Goal: Information Seeking & Learning: Learn about a topic

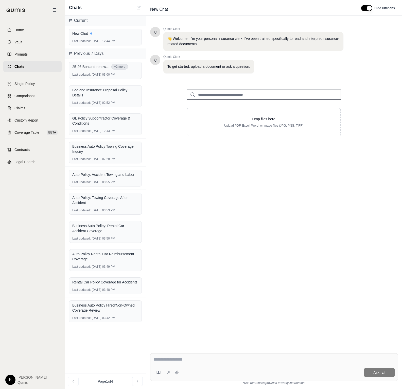
type input "**********"
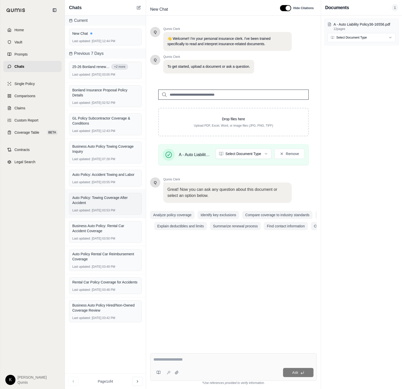
click at [107, 205] on div "Auto Policy: Towing Coverage After Accident" at bounding box center [105, 200] width 66 height 10
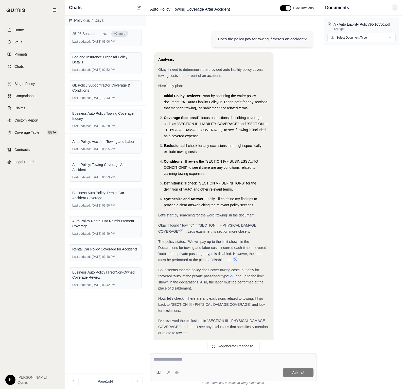
click at [159, 363] on div at bounding box center [233, 360] width 160 height 8
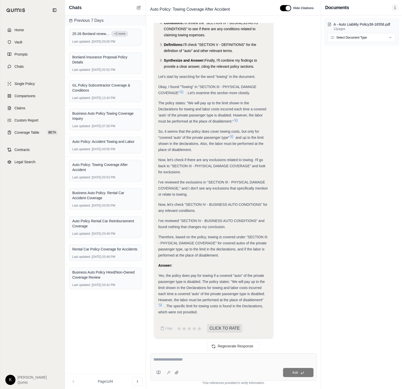
click at [182, 361] on textarea at bounding box center [233, 359] width 160 height 6
type textarea "**********"
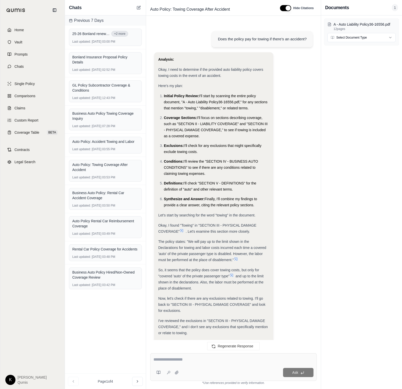
scroll to position [579, 0]
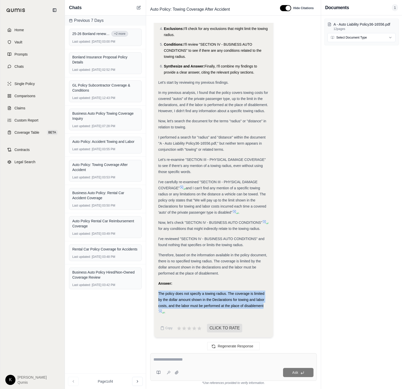
drag, startPoint x: 263, startPoint y: 306, endPoint x: 170, endPoint y: 296, distance: 93.8
click at [156, 290] on div "Analysis: Okay, I need to determine the towing radius covered by the policy. He…" at bounding box center [213, 131] width 119 height 411
copy span "The policy does not specify a towing radius. The coverage is limited by the dol…"
click at [111, 257] on div "Last updated: [DATE] 03:48 PM" at bounding box center [105, 257] width 66 height 4
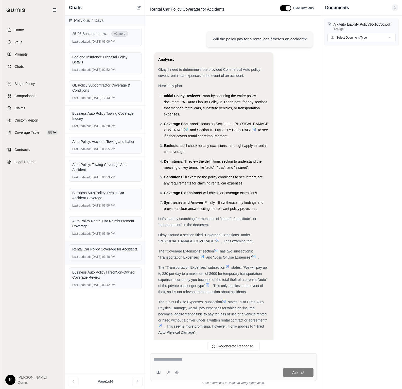
scroll to position [392, 0]
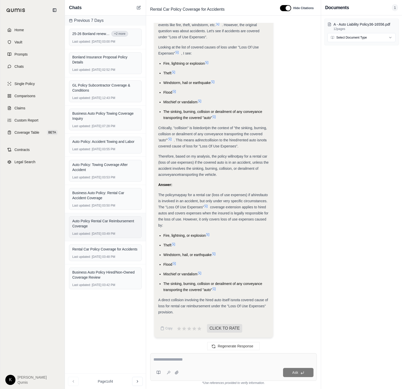
click at [112, 229] on div "Auto Policy Rental Car Reimbursement Coverage" at bounding box center [105, 223] width 66 height 12
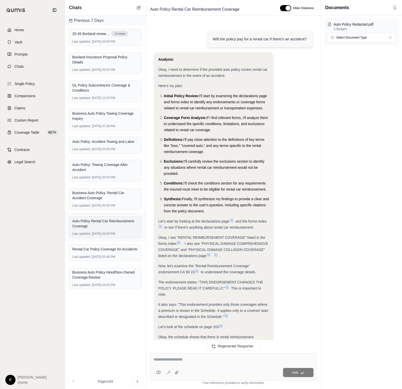
scroll to position [202, 0]
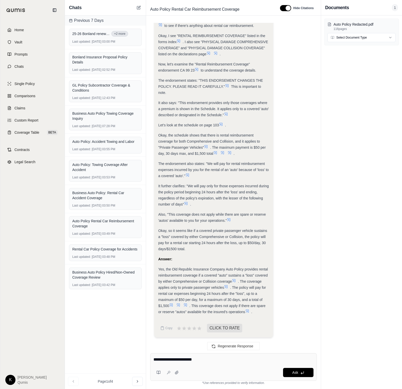
type textarea "**********"
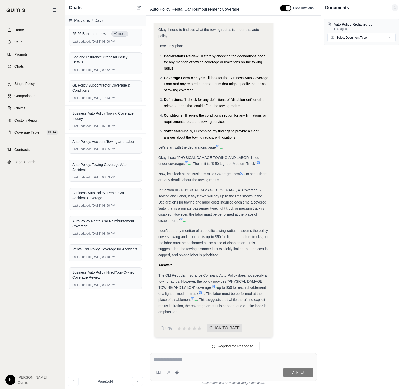
scroll to position [555, 0]
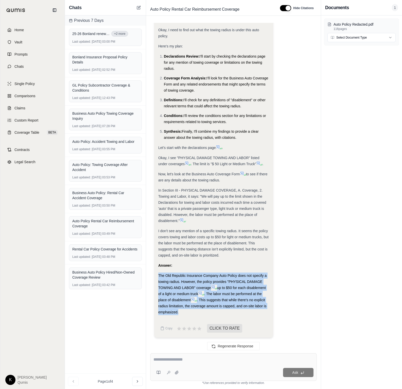
drag, startPoint x: 158, startPoint y: 274, endPoint x: 251, endPoint y: 314, distance: 101.2
click at [251, 314] on div "The Old Republic Insurance Company Auto Policy does not specify a towing radius…" at bounding box center [213, 293] width 111 height 43
copy div "The Old Republic Insurance Company Auto Policy does not specify a towing radius…"
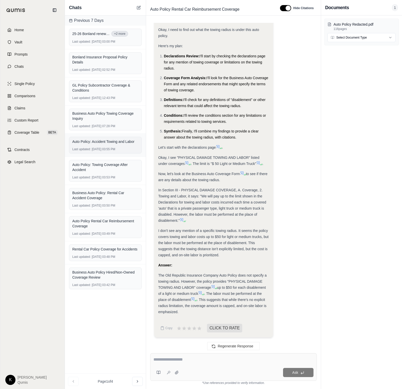
click at [104, 139] on div "Auto Policy: Accident Towing and Labor" at bounding box center [105, 141] width 66 height 7
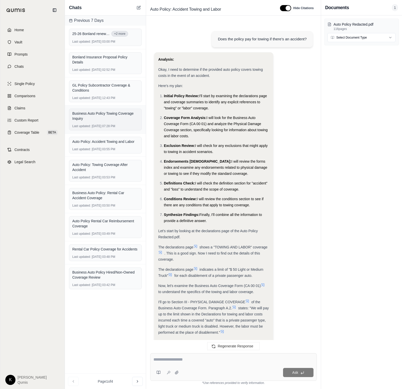
scroll to position [282, 0]
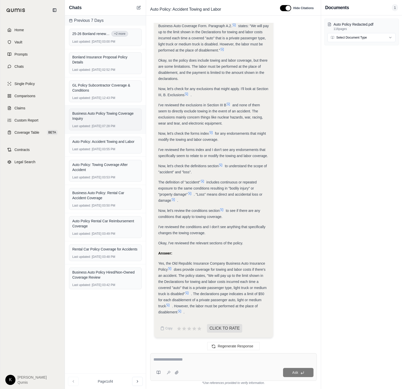
click at [103, 128] on div "Last updated: [DATE] 07:28 PM" at bounding box center [105, 126] width 66 height 4
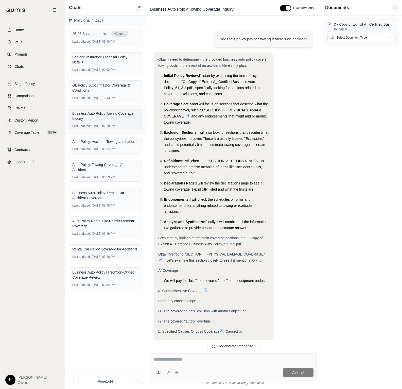
scroll to position [731, 0]
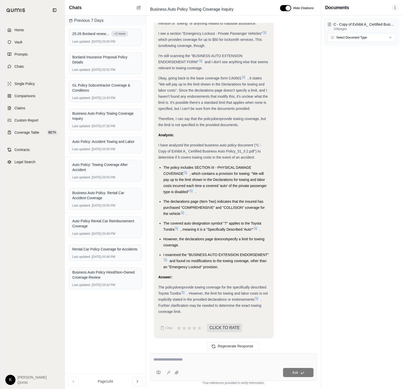
click at [197, 355] on div "Ask" at bounding box center [233, 367] width 167 height 28
type textarea "**********"
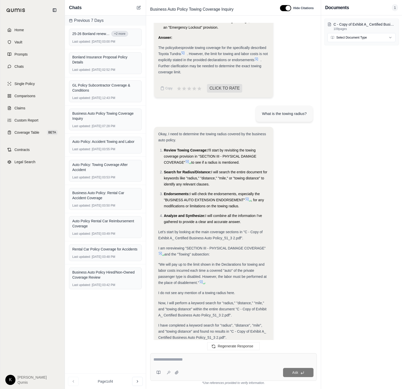
scroll to position [1198, 0]
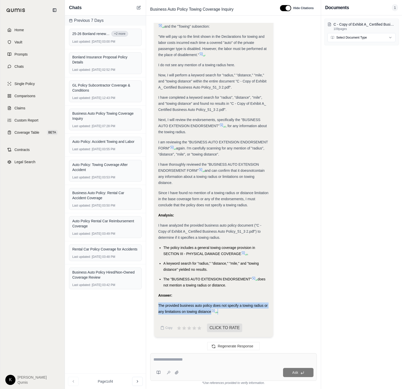
drag, startPoint x: 159, startPoint y: 305, endPoint x: 215, endPoint y: 316, distance: 57.8
click at [215, 316] on div "Okay, I need to determine the towing radius covered by the business auto policy…" at bounding box center [213, 110] width 111 height 415
copy div "The provided business auto policy does not specify a towing radius or any limit…"
